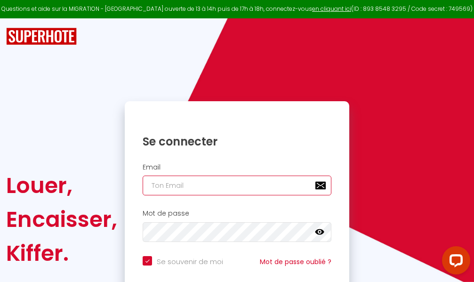
click at [267, 185] on input "email" at bounding box center [237, 186] width 189 height 20
type input "m"
checkbox input "true"
type input "ma"
checkbox input "true"
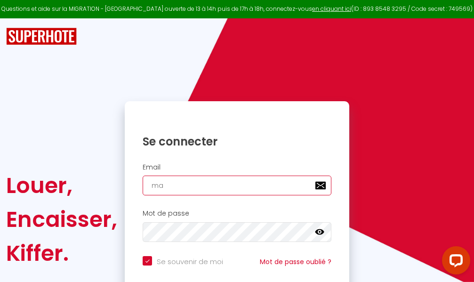
type input "mar"
checkbox input "true"
type input "marc"
checkbox input "true"
type input "marcd"
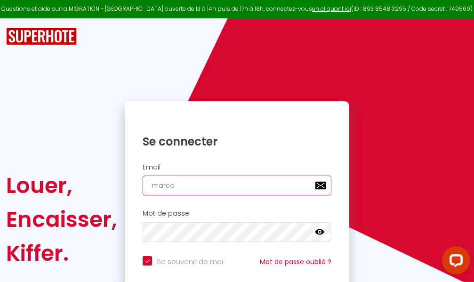
checkbox input "true"
type input "marcdp"
checkbox input "true"
type input "marcdpo"
checkbox input "true"
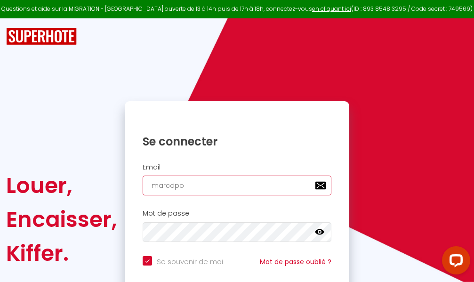
type input "marcdpoz"
checkbox input "true"
type input "marcdpoz."
checkbox input "true"
type input "marcdpoz.l"
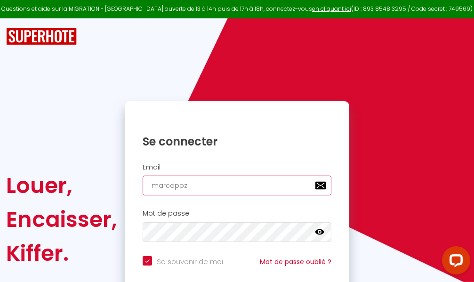
checkbox input "true"
type input "marcdpoz.lo"
checkbox input "true"
type input "marcdpoz.loc"
checkbox input "true"
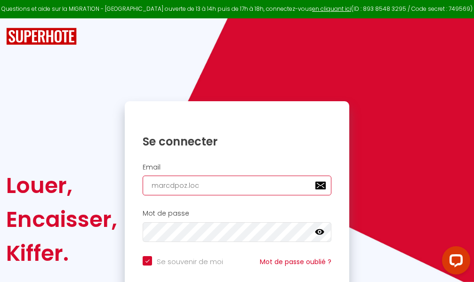
type input "marcdpoz.loca"
checkbox input "true"
type input "marcdpoz.locat"
checkbox input "true"
type input "marcdpoz.locati"
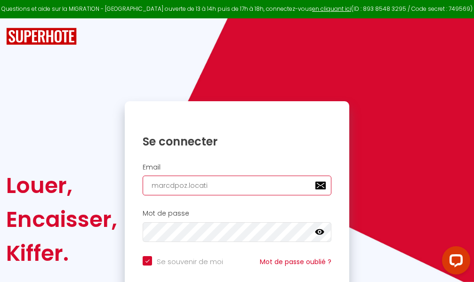
checkbox input "true"
type input "marcdpoz.locatio"
checkbox input "true"
type input "marcdpoz.location"
checkbox input "true"
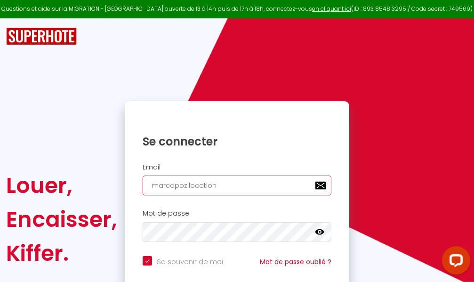
type input "marcdpoz.location@"
checkbox input "true"
type input "marcdpoz.location@g"
checkbox input "true"
type input "marcdpoz.location@gm"
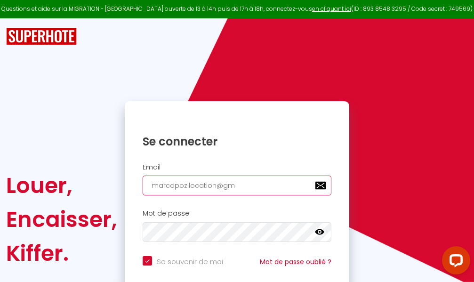
checkbox input "true"
type input "marcdpoz.location@gma"
checkbox input "true"
type input "marcdpoz.location@gmai"
checkbox input "true"
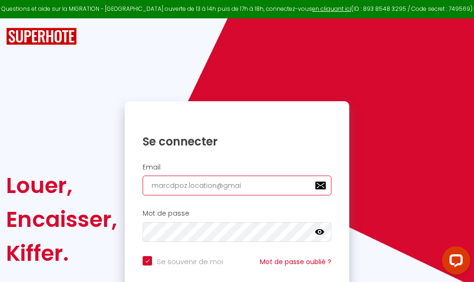
type input "[EMAIL_ADDRESS]"
checkbox input "true"
type input "[EMAIL_ADDRESS]."
checkbox input "true"
type input "marcdpoz.location@gmail.c"
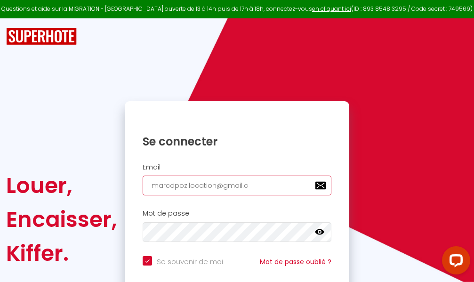
checkbox input "true"
type input "[EMAIL_ADDRESS][DOMAIN_NAME]"
checkbox input "true"
type input "[EMAIL_ADDRESS][DOMAIN_NAME]"
checkbox input "true"
